Goal: Book appointment/travel/reservation

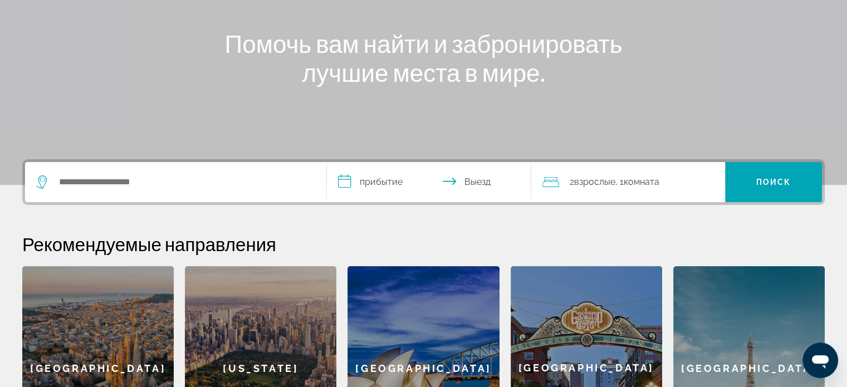
scroll to position [167, 0]
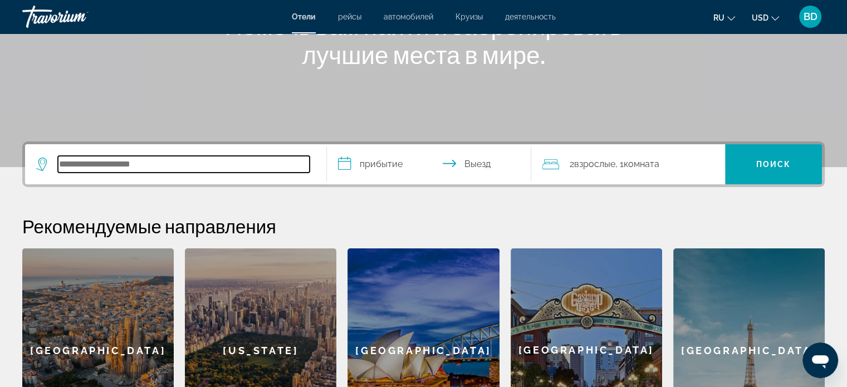
click at [66, 163] on input "Search hotel destination" at bounding box center [184, 164] width 252 height 17
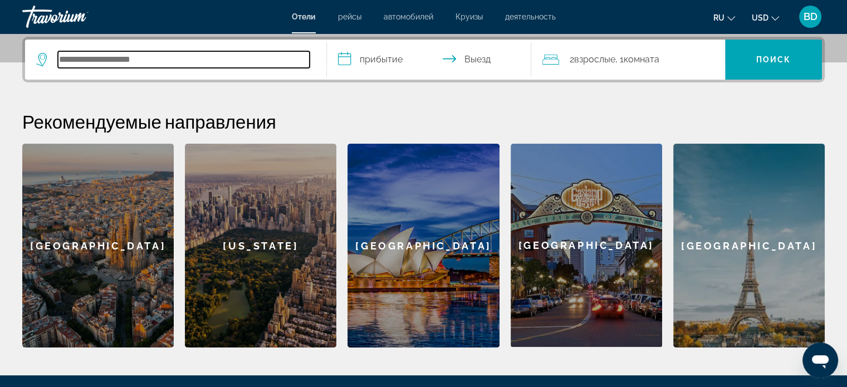
scroll to position [272, 0]
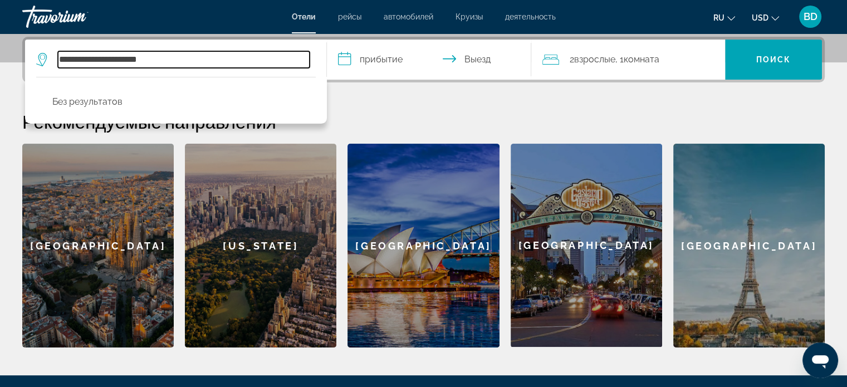
type input "**********"
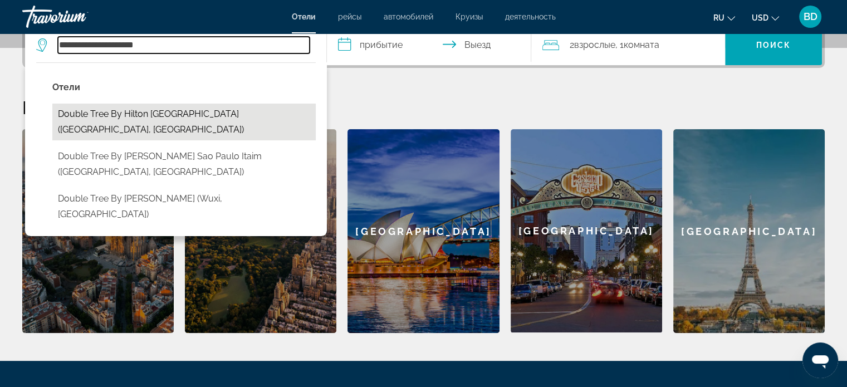
scroll to position [328, 0]
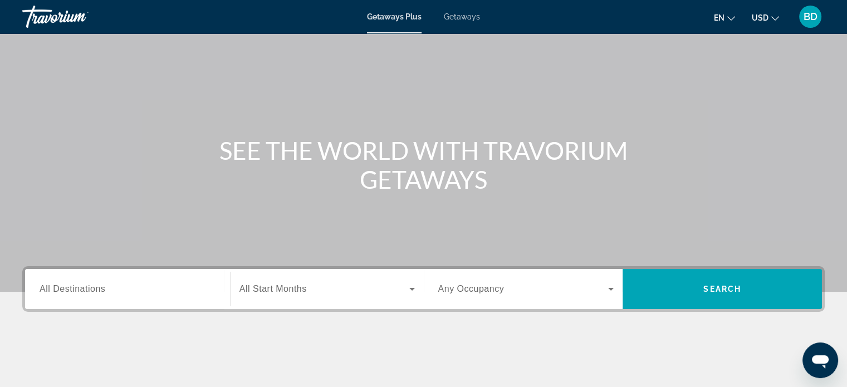
scroll to position [111, 0]
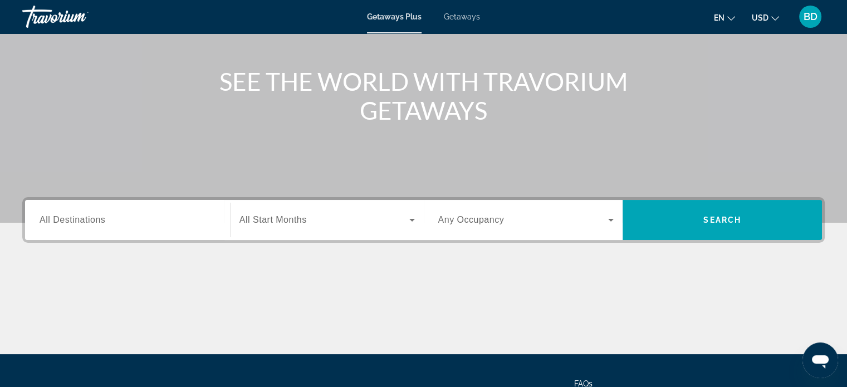
click at [101, 216] on span "All Destinations" at bounding box center [73, 219] width 66 height 9
click at [101, 216] on input "Destination All Destinations" at bounding box center [128, 220] width 176 height 13
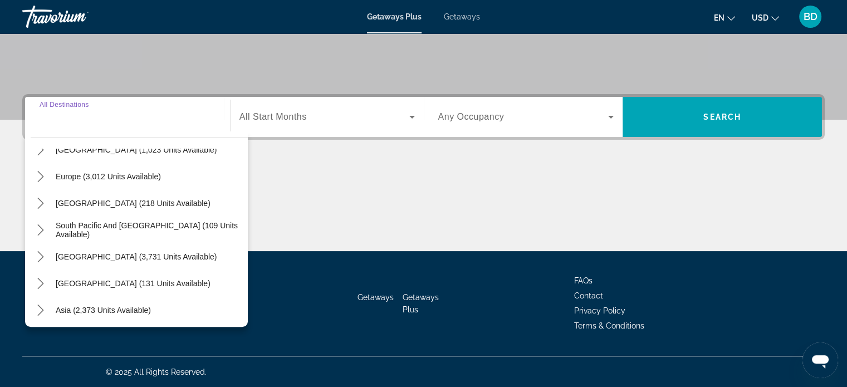
scroll to position [180, 0]
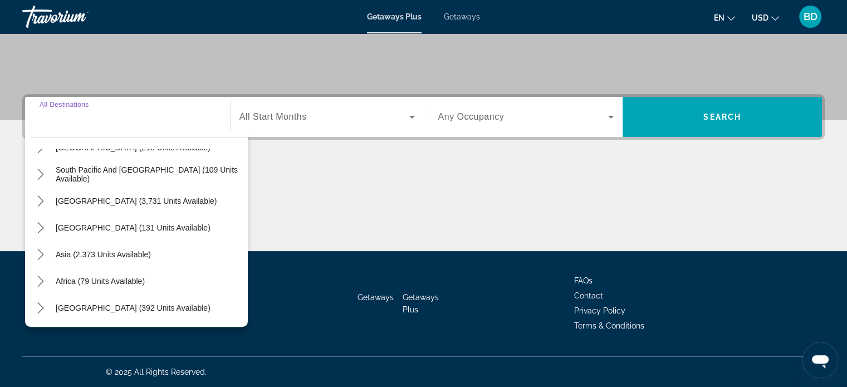
click at [62, 124] on div "Search widget" at bounding box center [128, 117] width 176 height 32
click at [56, 124] on div "Search widget" at bounding box center [128, 117] width 176 height 32
click at [106, 306] on span "Middle East (392 units available)" at bounding box center [133, 308] width 155 height 9
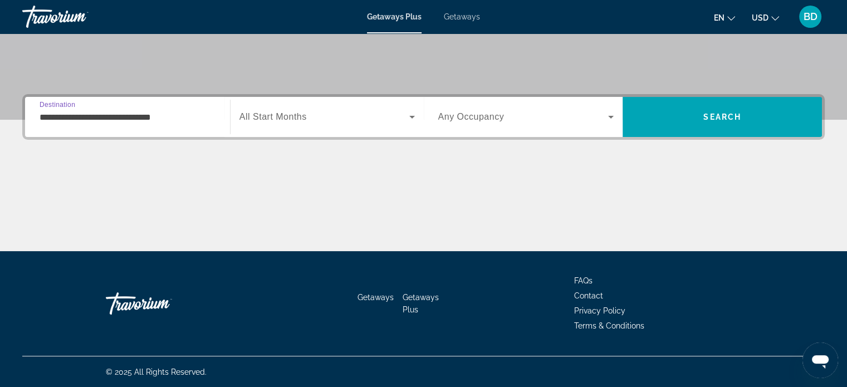
click at [101, 115] on input "**********" at bounding box center [128, 117] width 176 height 13
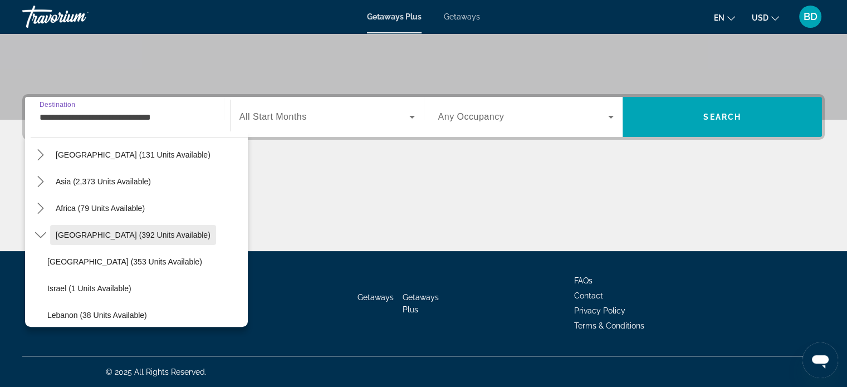
scroll to position [198, 0]
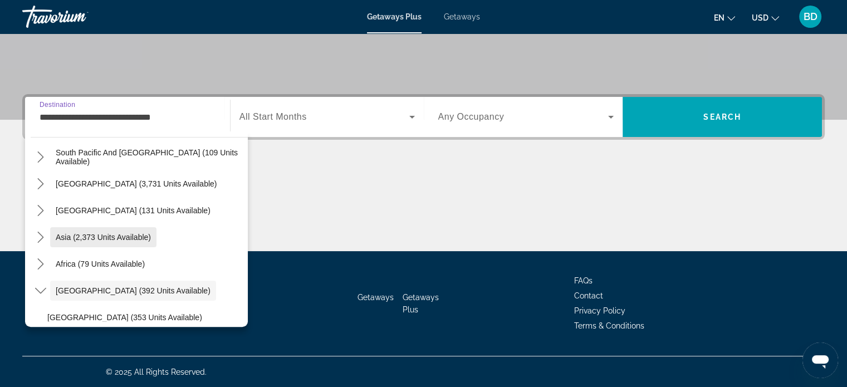
click at [96, 236] on span "Asia (2,373 units available)" at bounding box center [103, 237] width 95 height 9
type input "**********"
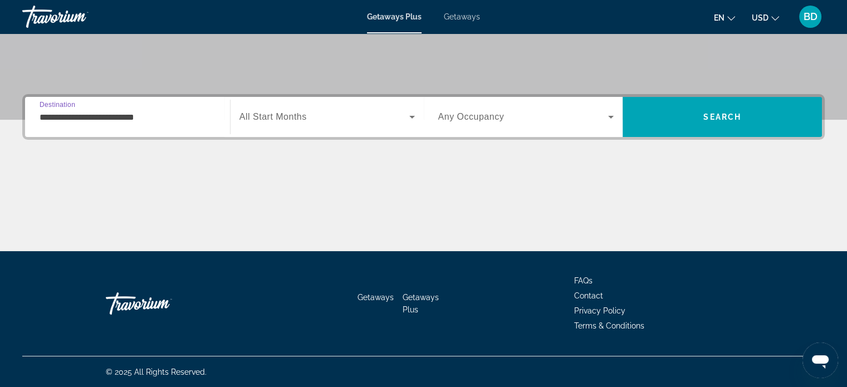
click at [69, 119] on input "**********" at bounding box center [128, 117] width 176 height 13
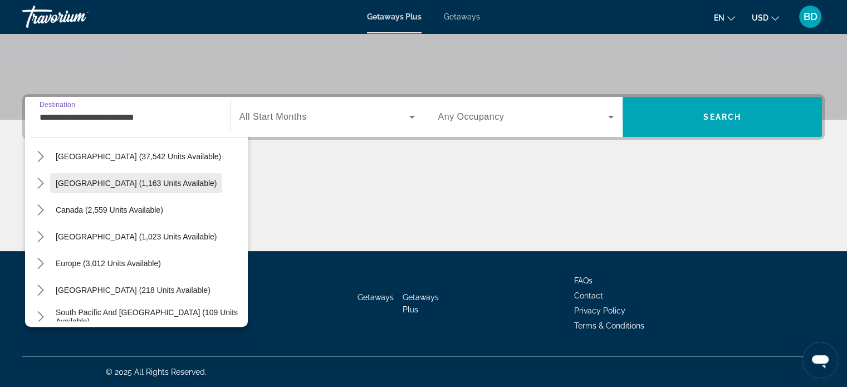
scroll to position [56, 0]
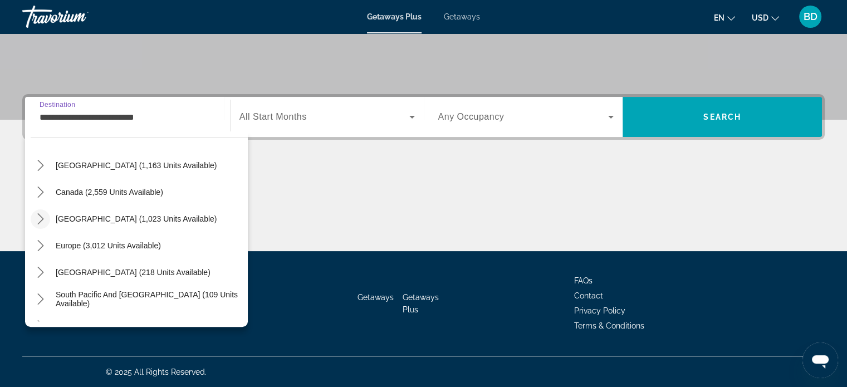
click at [39, 215] on icon "Toggle Caribbean & Atlantic Islands (1,023 units available) submenu" at bounding box center [40, 218] width 6 height 11
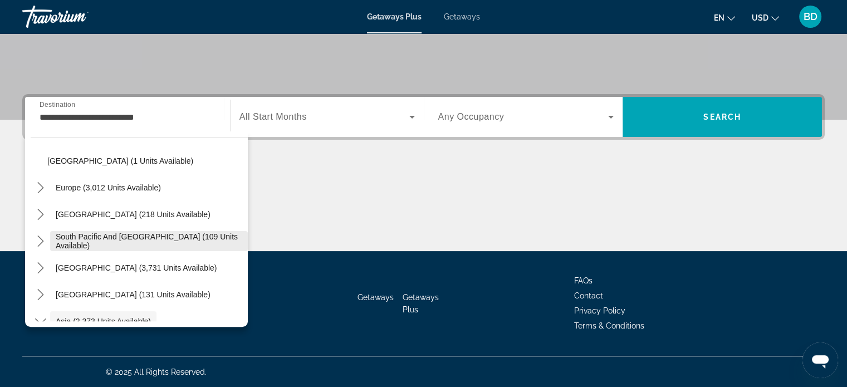
scroll to position [267, 0]
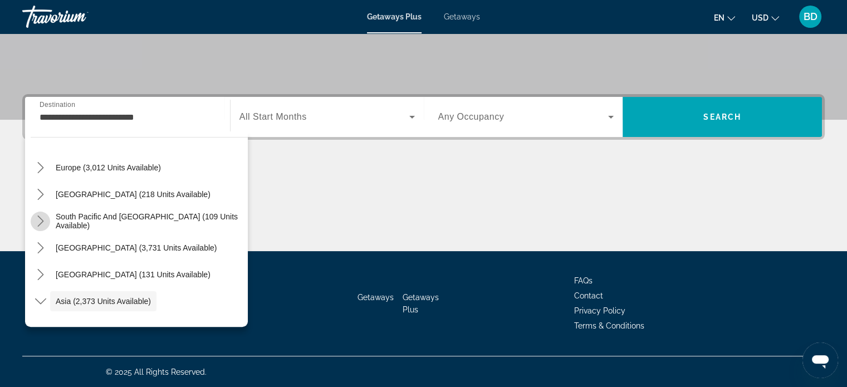
click at [40, 220] on icon "Toggle South Pacific and Oceania (109 units available) submenu" at bounding box center [40, 221] width 11 height 11
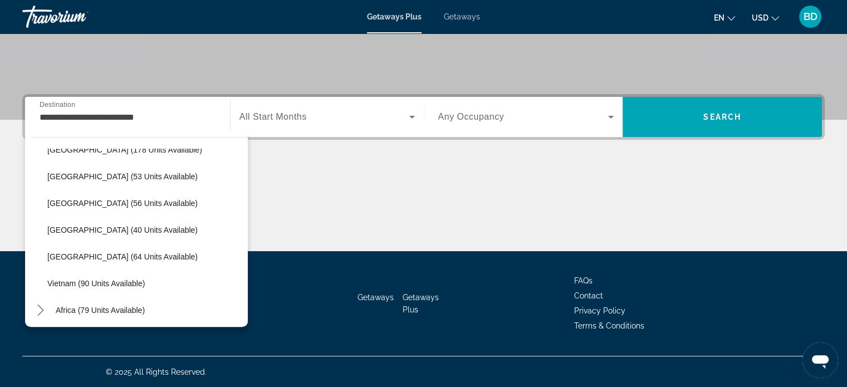
scroll to position [631, 0]
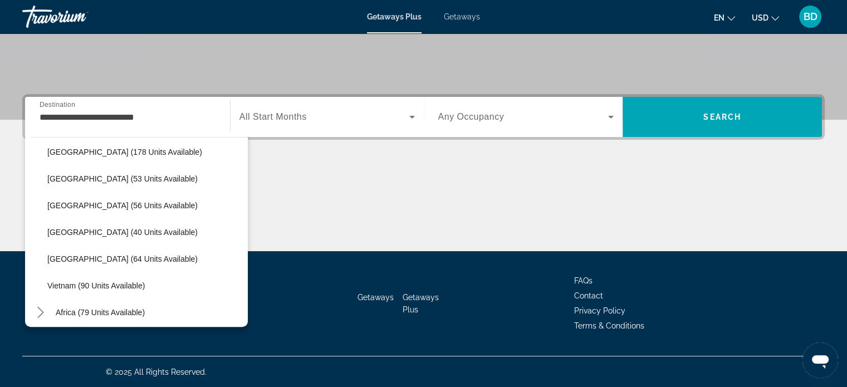
drag, startPoint x: 552, startPoint y: 175, endPoint x: 552, endPoint y: 154, distance: 21.2
click at [550, 172] on div "Main content" at bounding box center [423, 210] width 803 height 84
